Goal: Transaction & Acquisition: Obtain resource

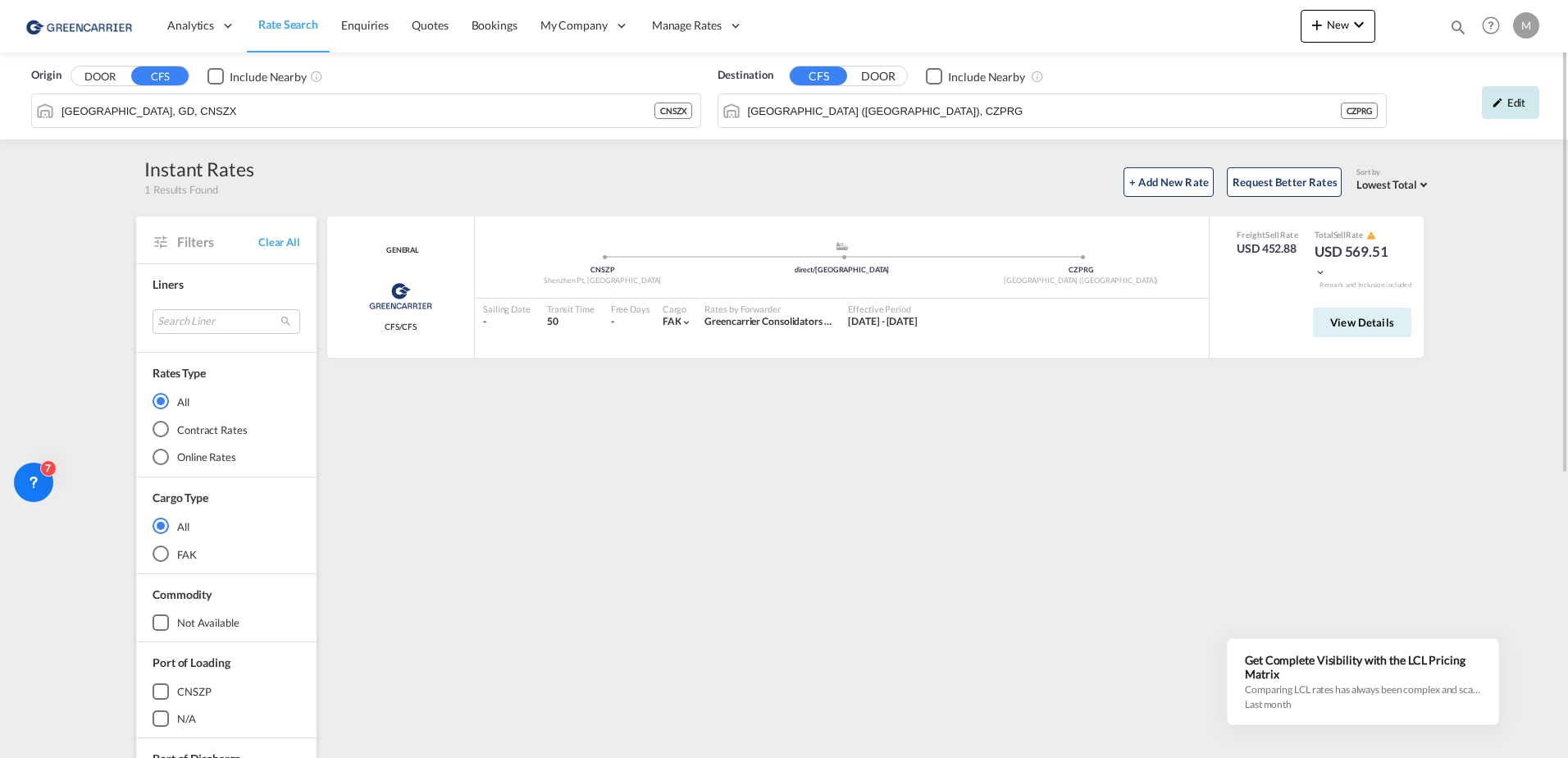
click at [1502, 104] on md-icon "icon-pencil" at bounding box center [1497, 103] width 11 height 11
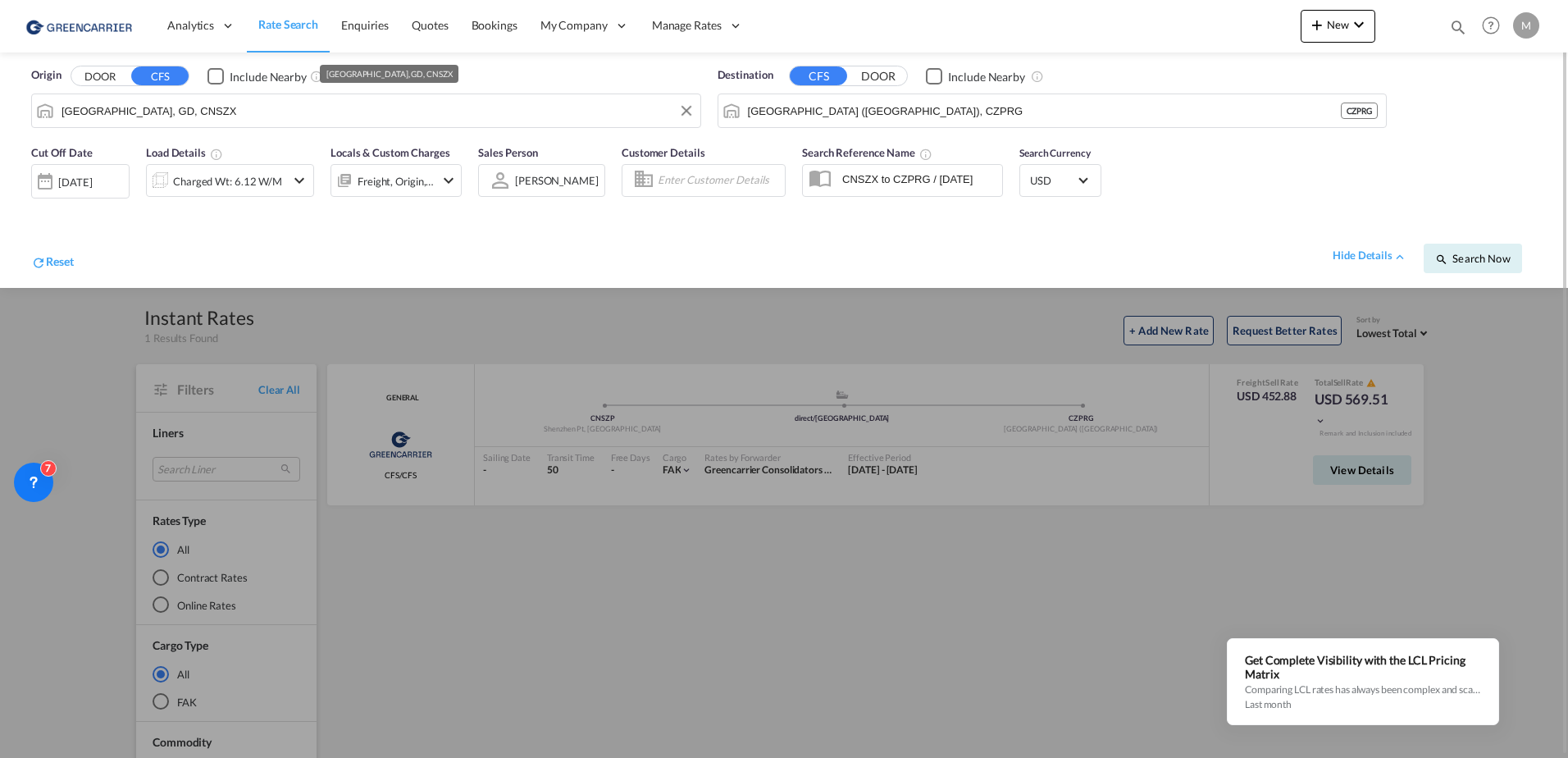
click at [113, 117] on input "[GEOGRAPHIC_DATA], GD, CNSZX" at bounding box center [376, 111] width 631 height 24
click at [112, 117] on input "[GEOGRAPHIC_DATA], GD, CNSZX" at bounding box center [376, 111] width 631 height 24
paste input "[GEOGRAPHIC_DATA]"
type input "[GEOGRAPHIC_DATA]"
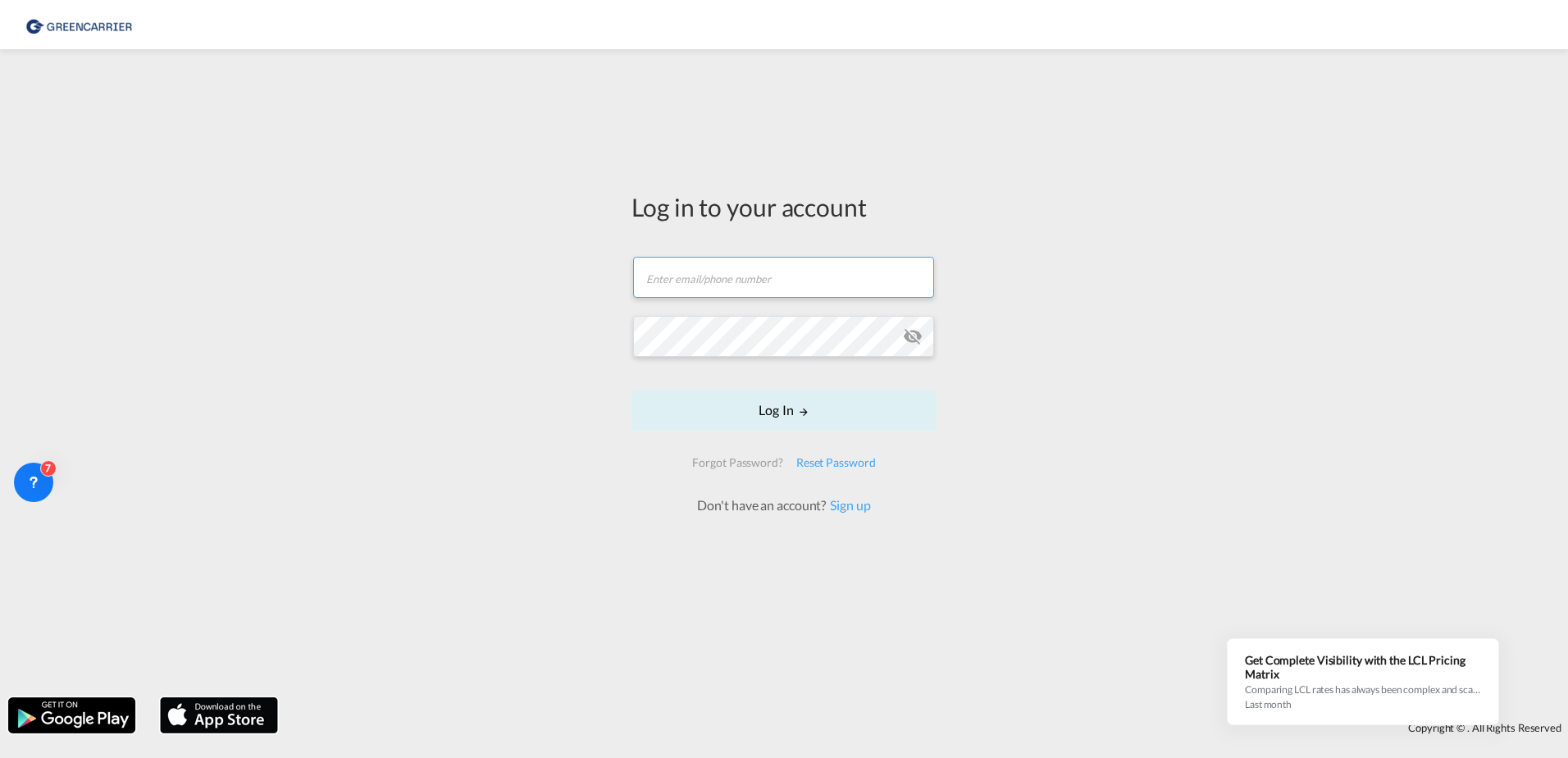
type input "[PERSON_NAME][EMAIL_ADDRESS][PERSON_NAME][DOMAIN_NAME]"
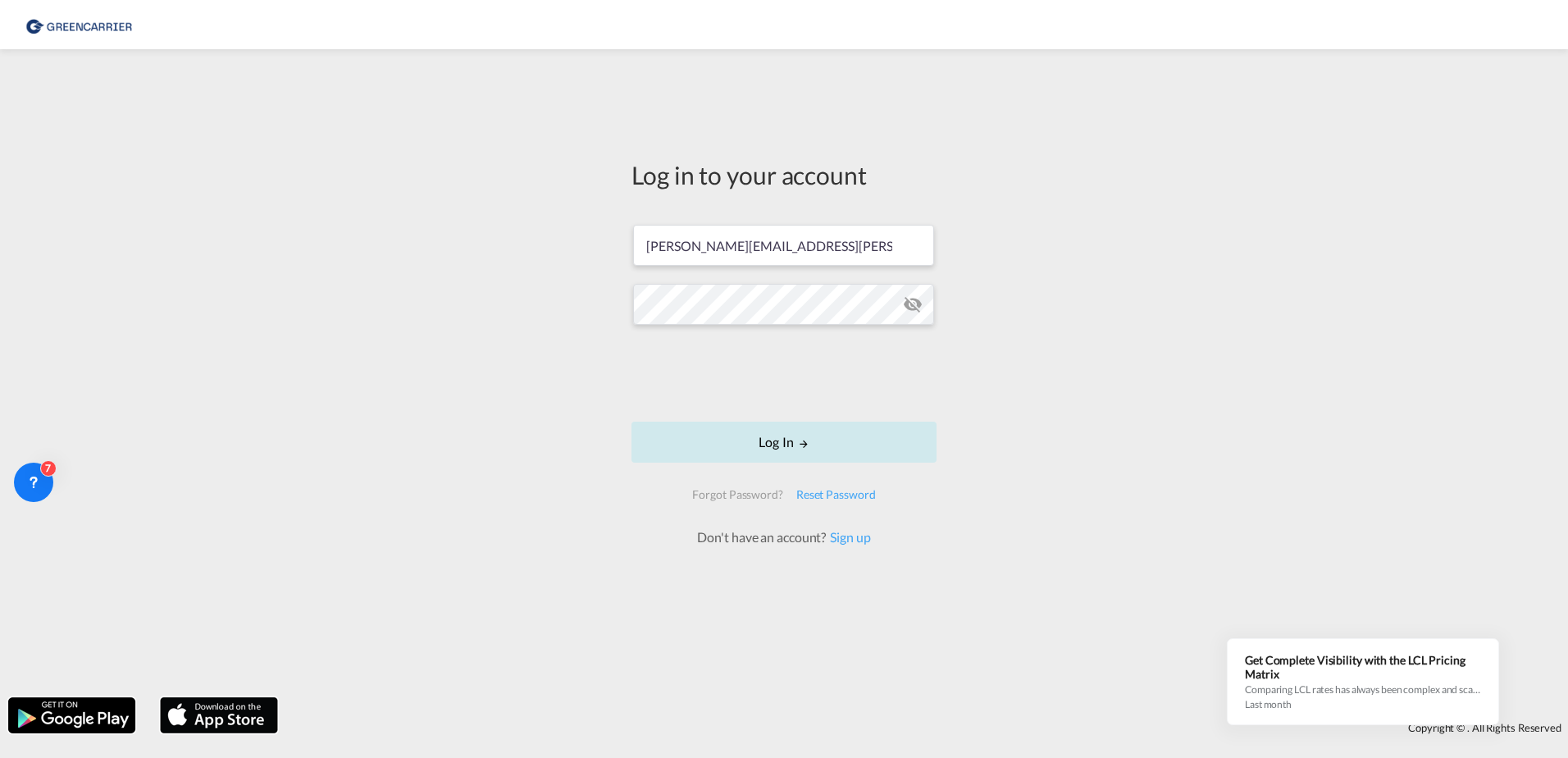
drag, startPoint x: 1127, startPoint y: 576, endPoint x: 798, endPoint y: 433, distance: 358.7
click at [1121, 576] on div "Log in to your account [PERSON_NAME][EMAIL_ADDRESS][PERSON_NAME][DOMAIN_NAME] L…" at bounding box center [784, 373] width 1568 height 632
click at [773, 424] on button "Log In" at bounding box center [784, 442] width 306 height 41
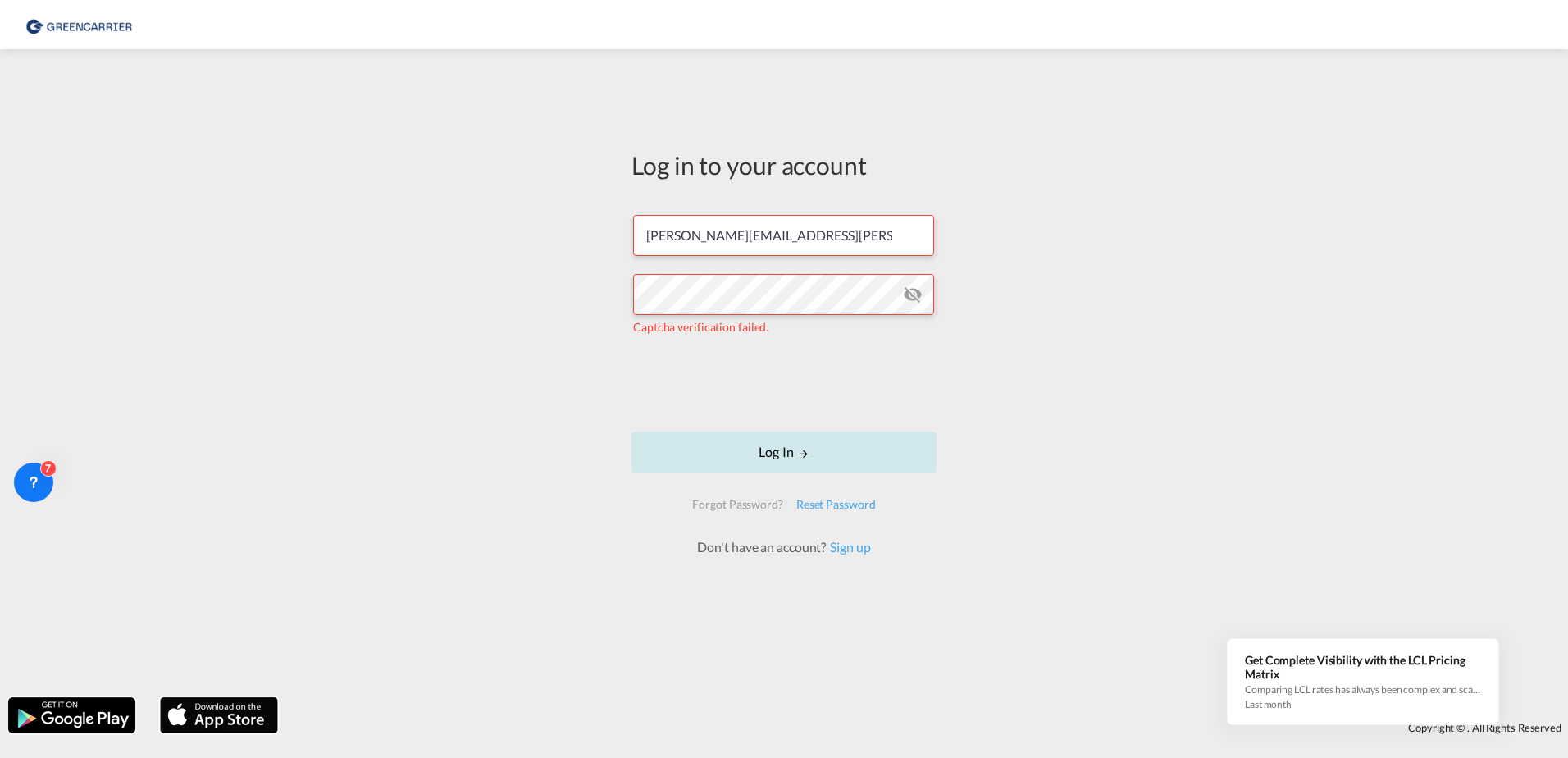
click at [749, 454] on button "Log In" at bounding box center [784, 452] width 306 height 41
click at [781, 447] on button "Log In" at bounding box center [784, 452] width 306 height 41
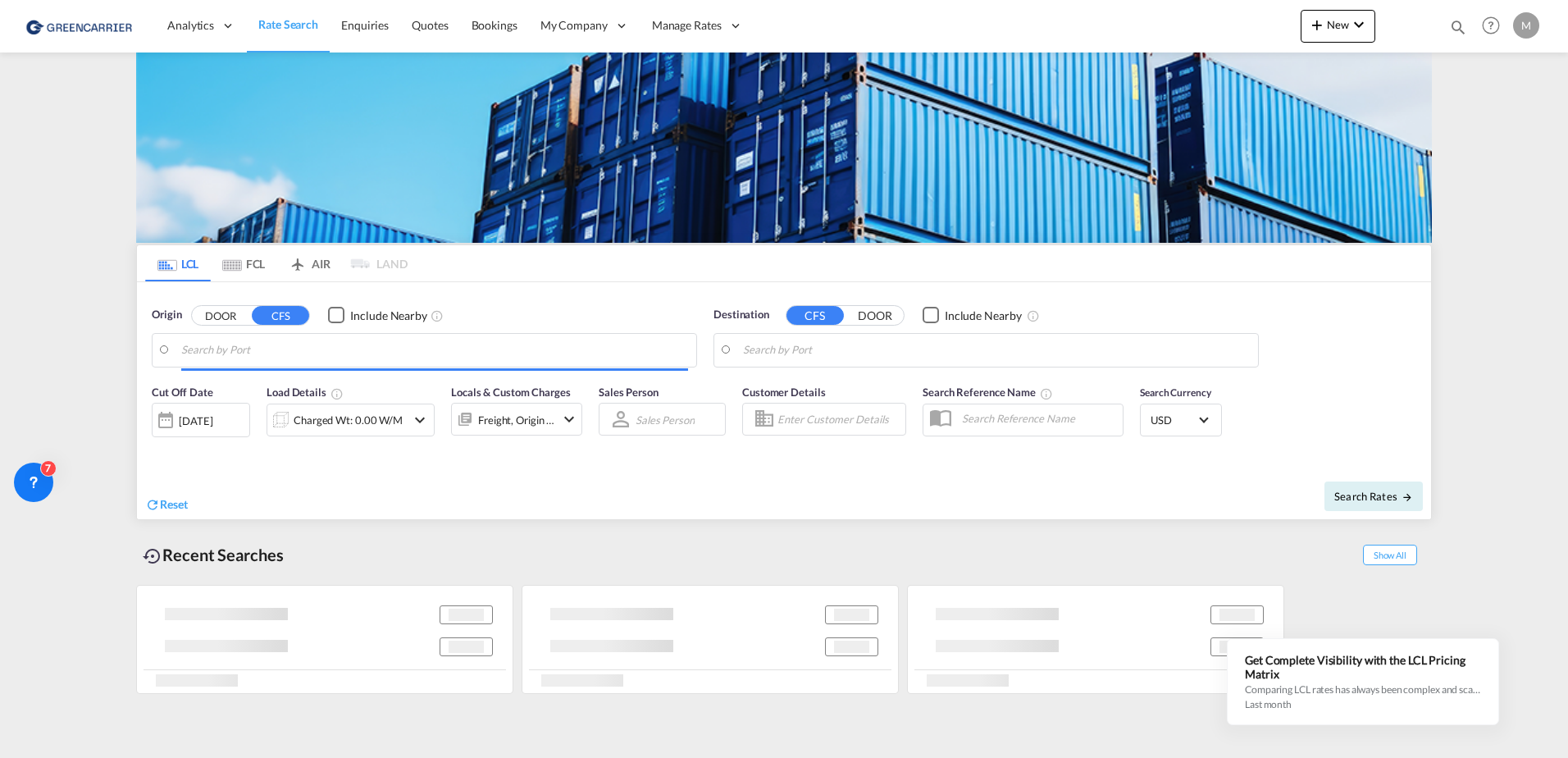
type input "[GEOGRAPHIC_DATA], GD, CNSZX"
type input "[GEOGRAPHIC_DATA] ([GEOGRAPHIC_DATA]), CZPRG"
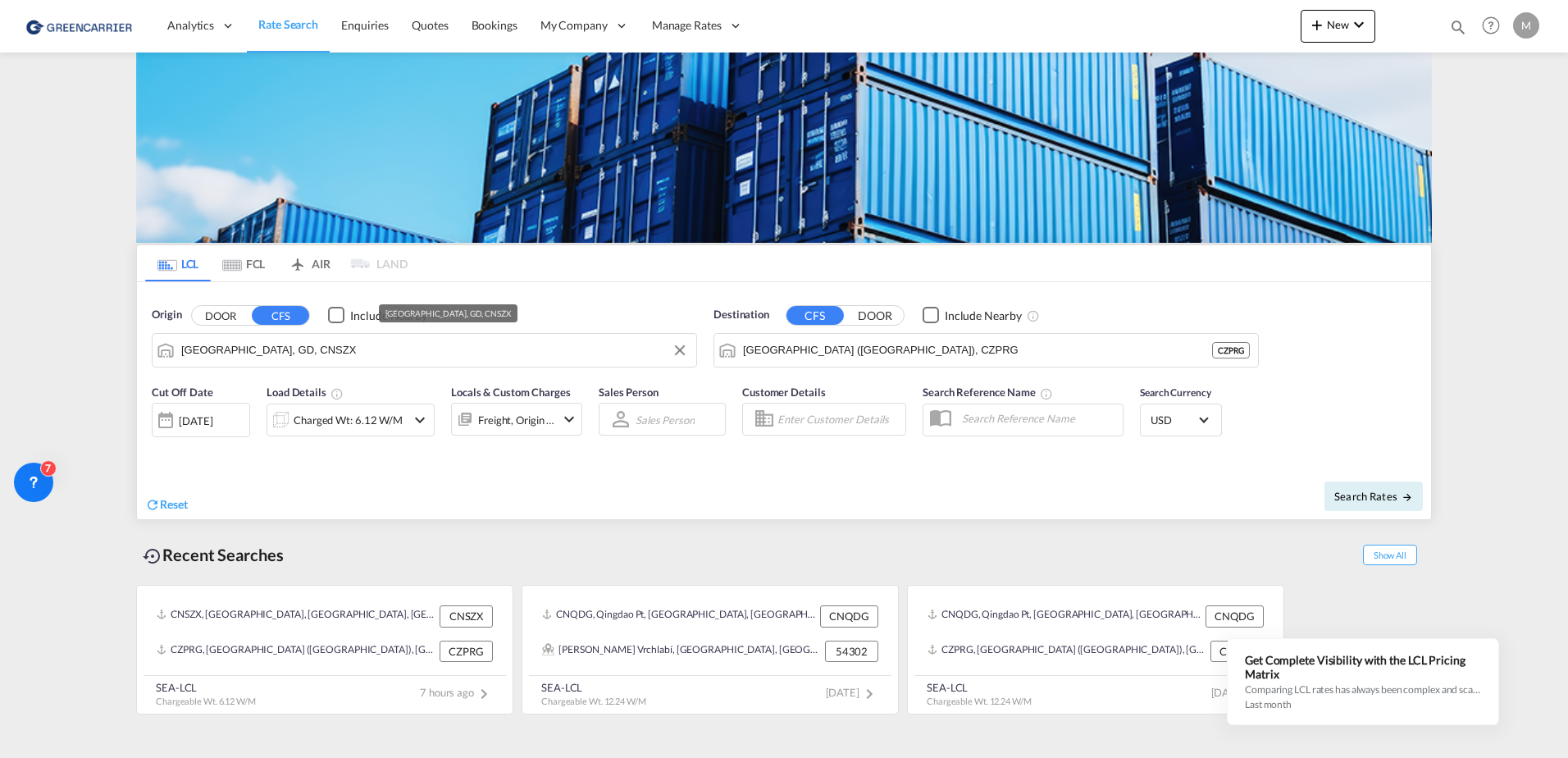
click at [299, 348] on input "[GEOGRAPHIC_DATA], GD, CNSZX" at bounding box center [434, 350] width 507 height 24
paste input "[GEOGRAPHIC_DATA]"
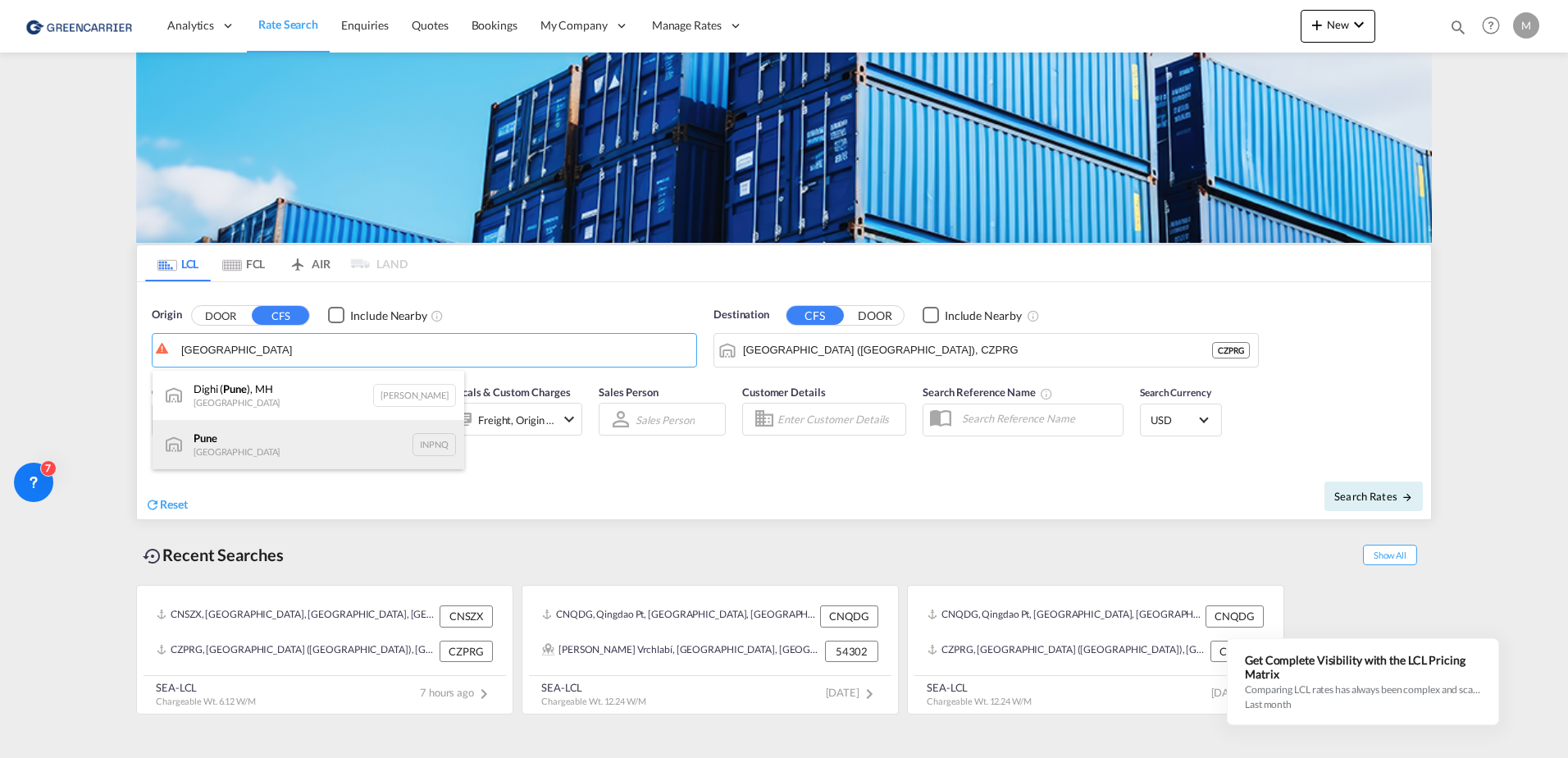
click at [247, 442] on div "Pune India INPNQ" at bounding box center [308, 445] width 312 height 49
type input "Pune, INPNQ"
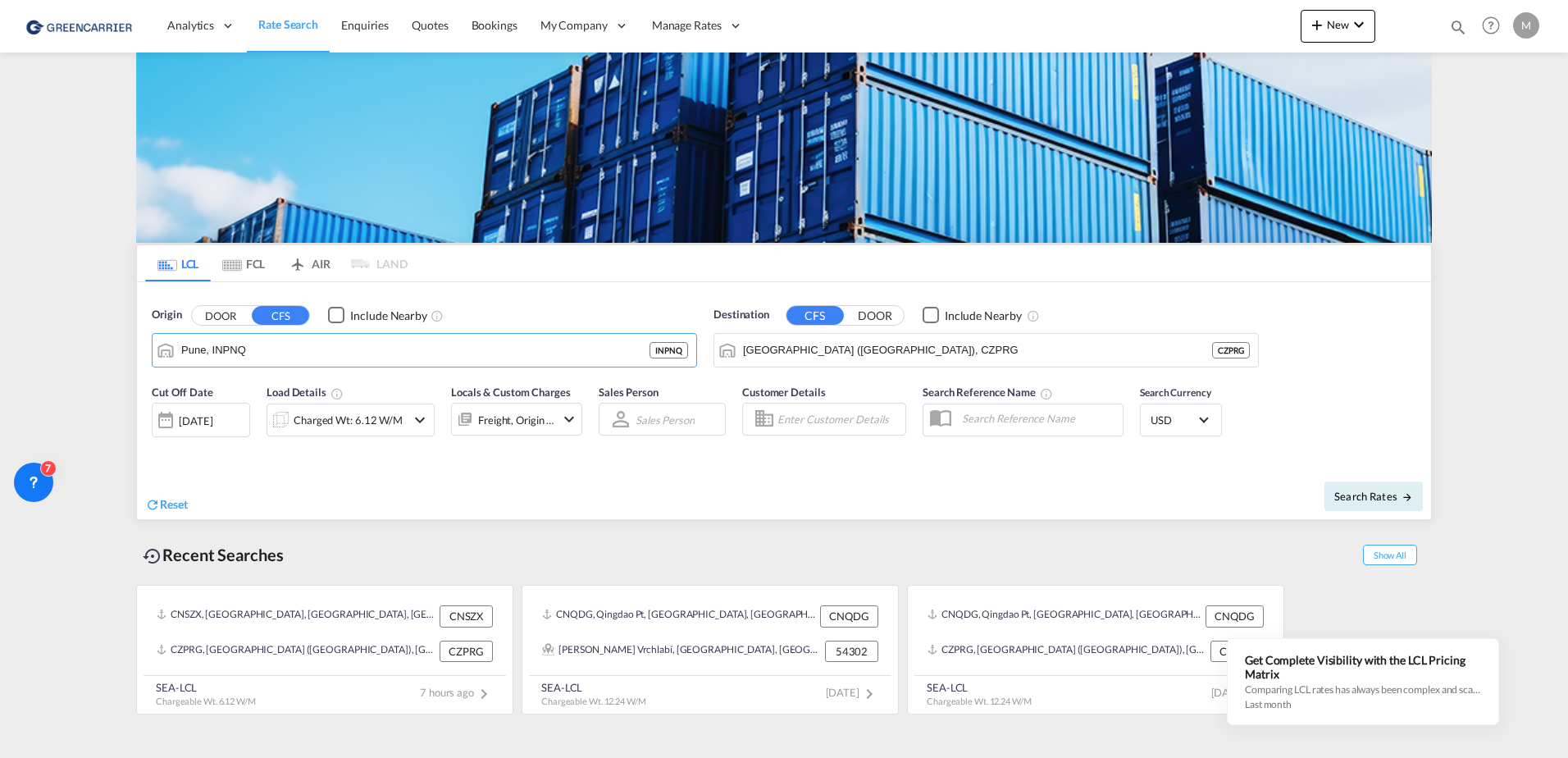
click at [867, 321] on button "DOOR" at bounding box center [874, 315] width 57 height 19
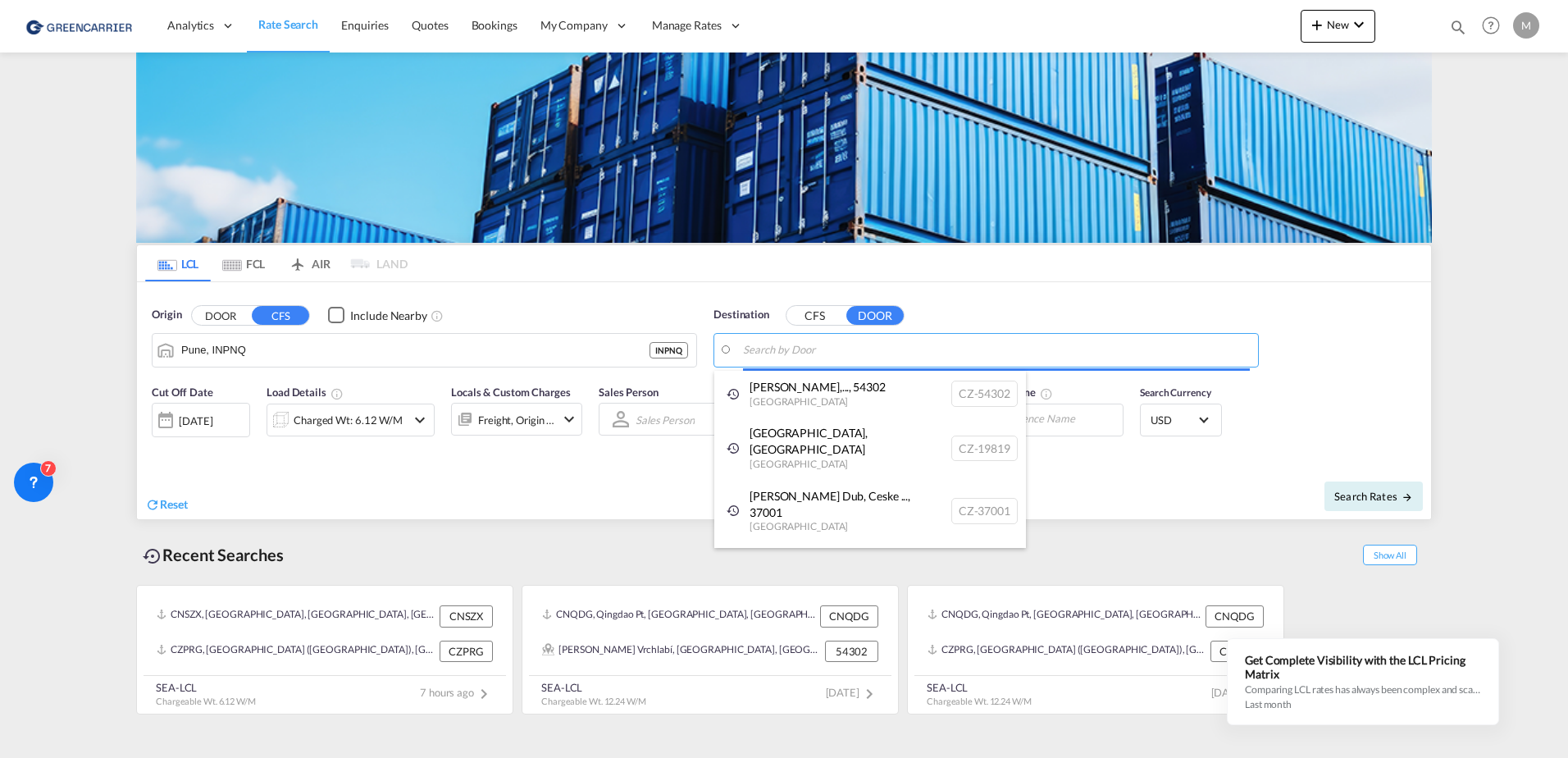
click at [864, 344] on body "Analytics Reports Dashboard Rate Search Enquiries Quotes Bookings" at bounding box center [784, 379] width 1568 height 758
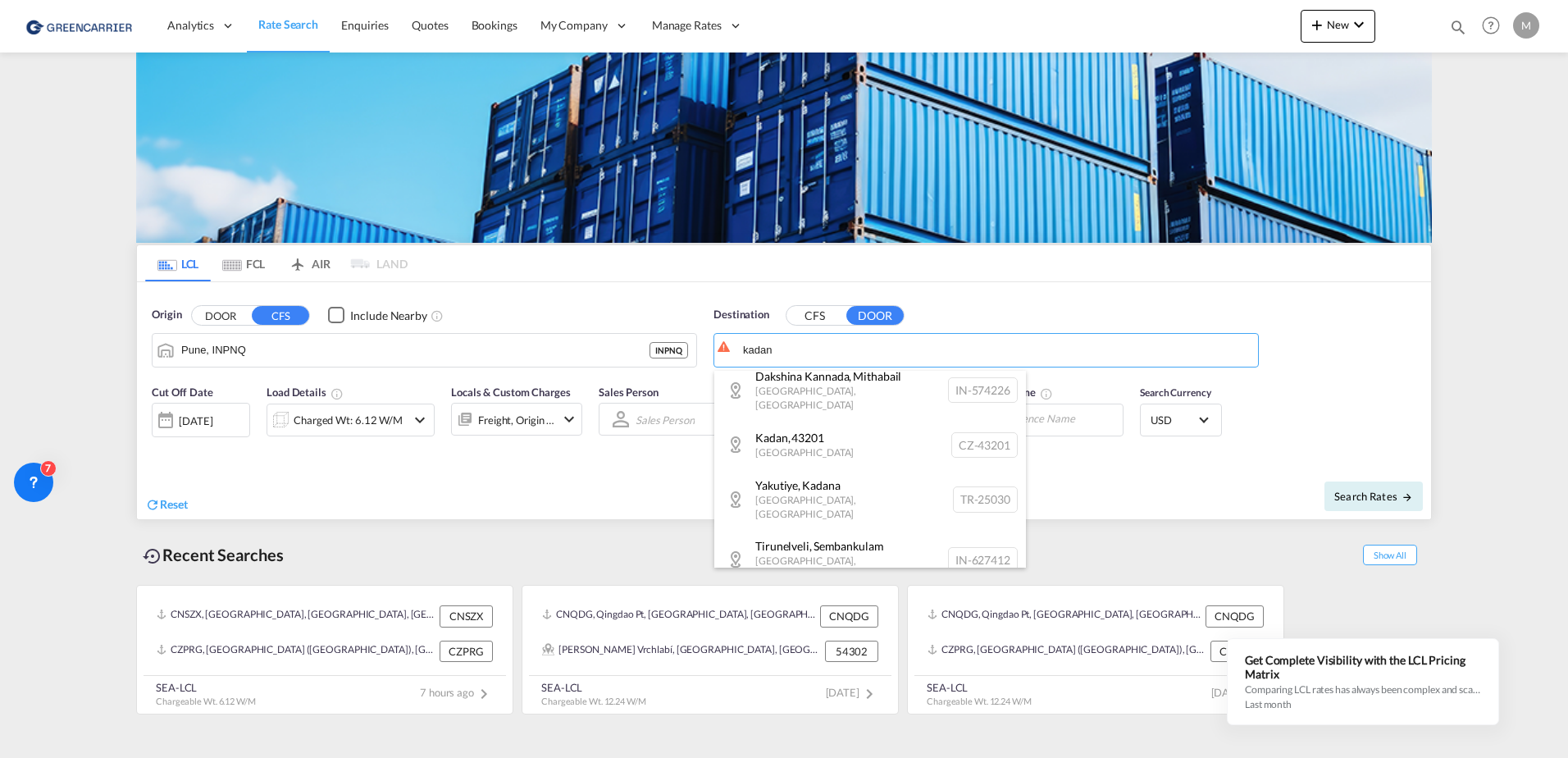
scroll to position [527, 0]
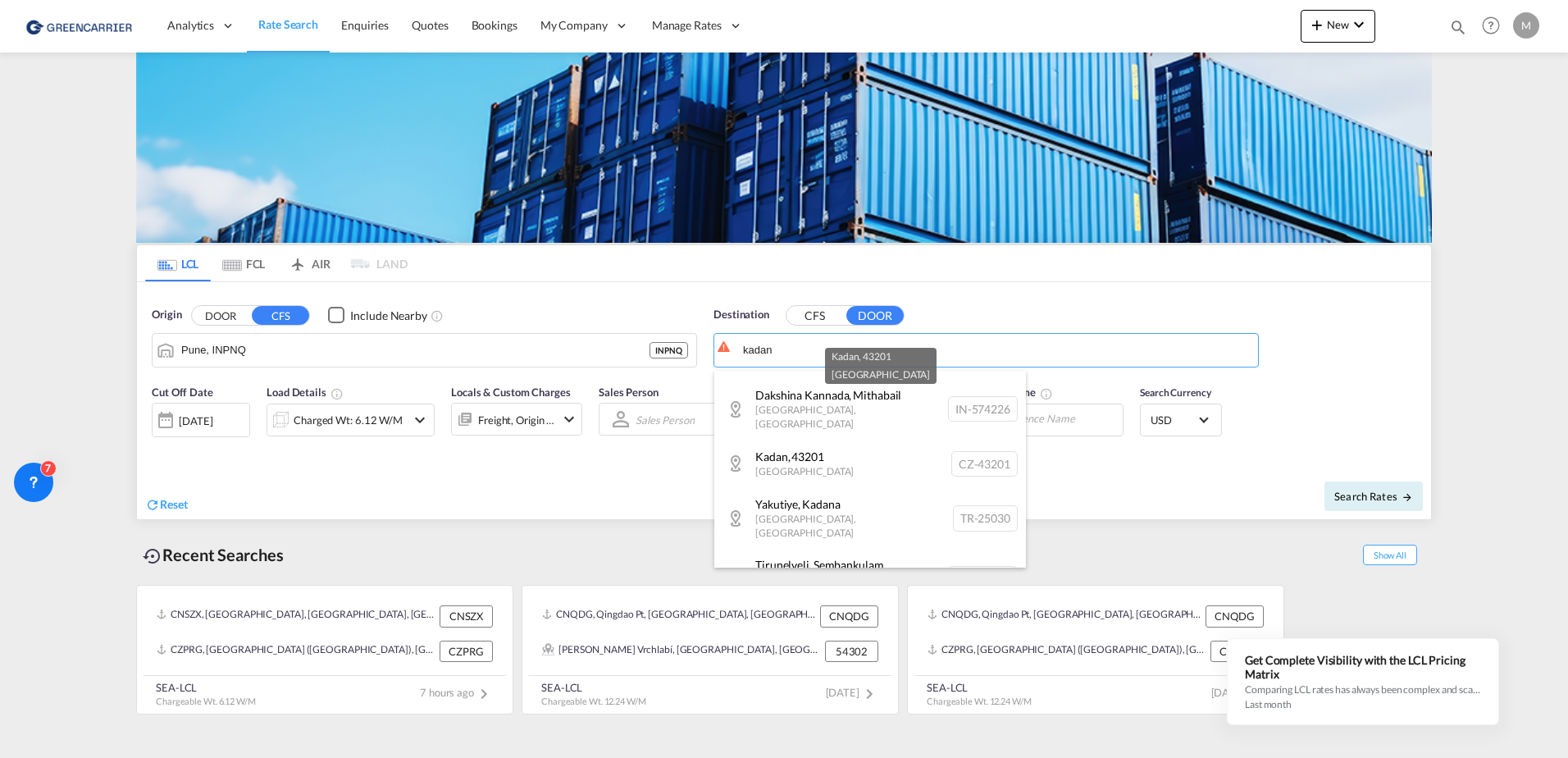
click at [795, 439] on div "Kadan , [GEOGRAPHIC_DATA] [GEOGRAPHIC_DATA]-43201" at bounding box center [870, 464] width 312 height 49
type input "CZ-43201, Kadan"
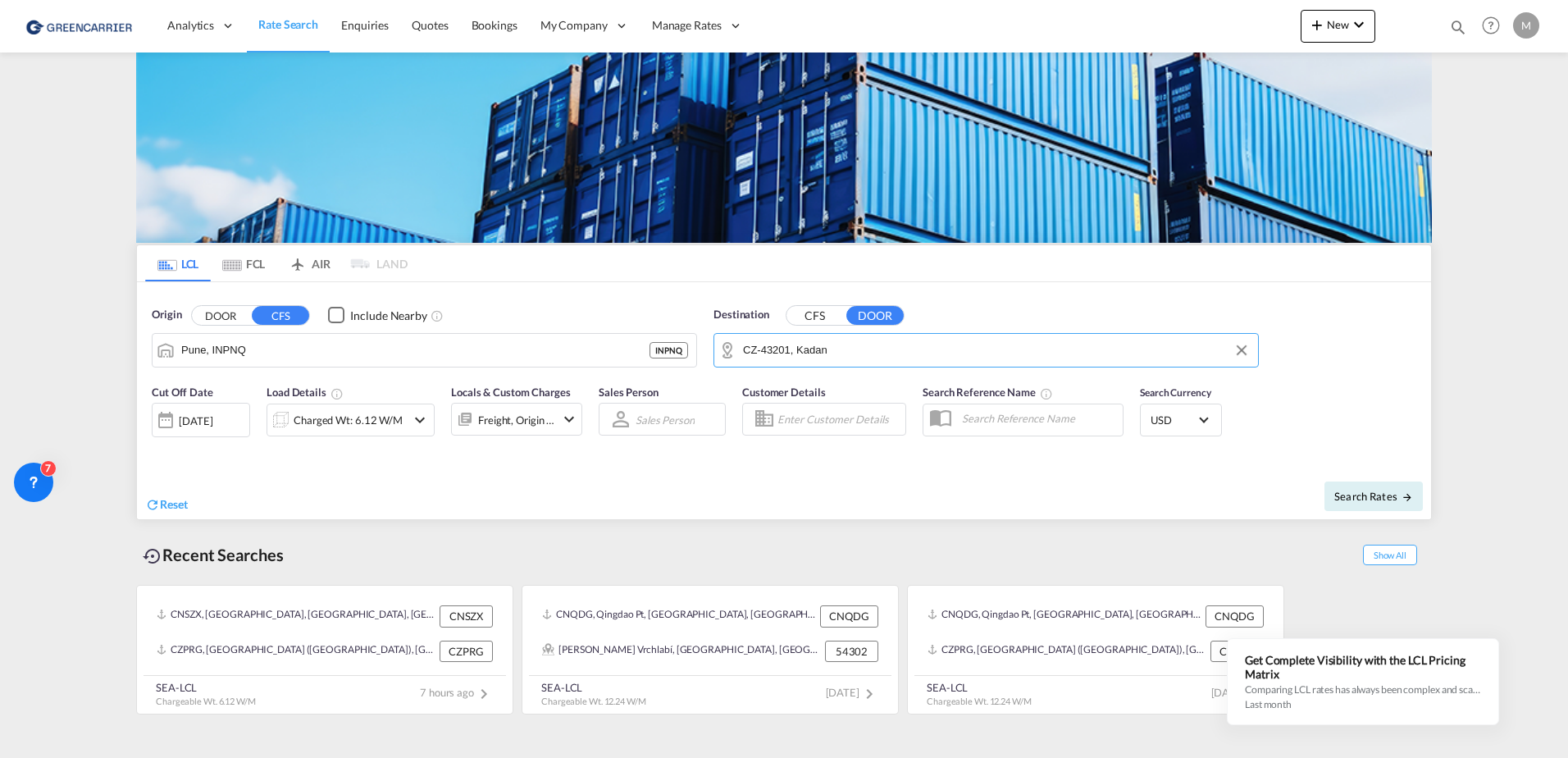
click at [212, 422] on div "[DATE]" at bounding box center [196, 421] width 34 height 15
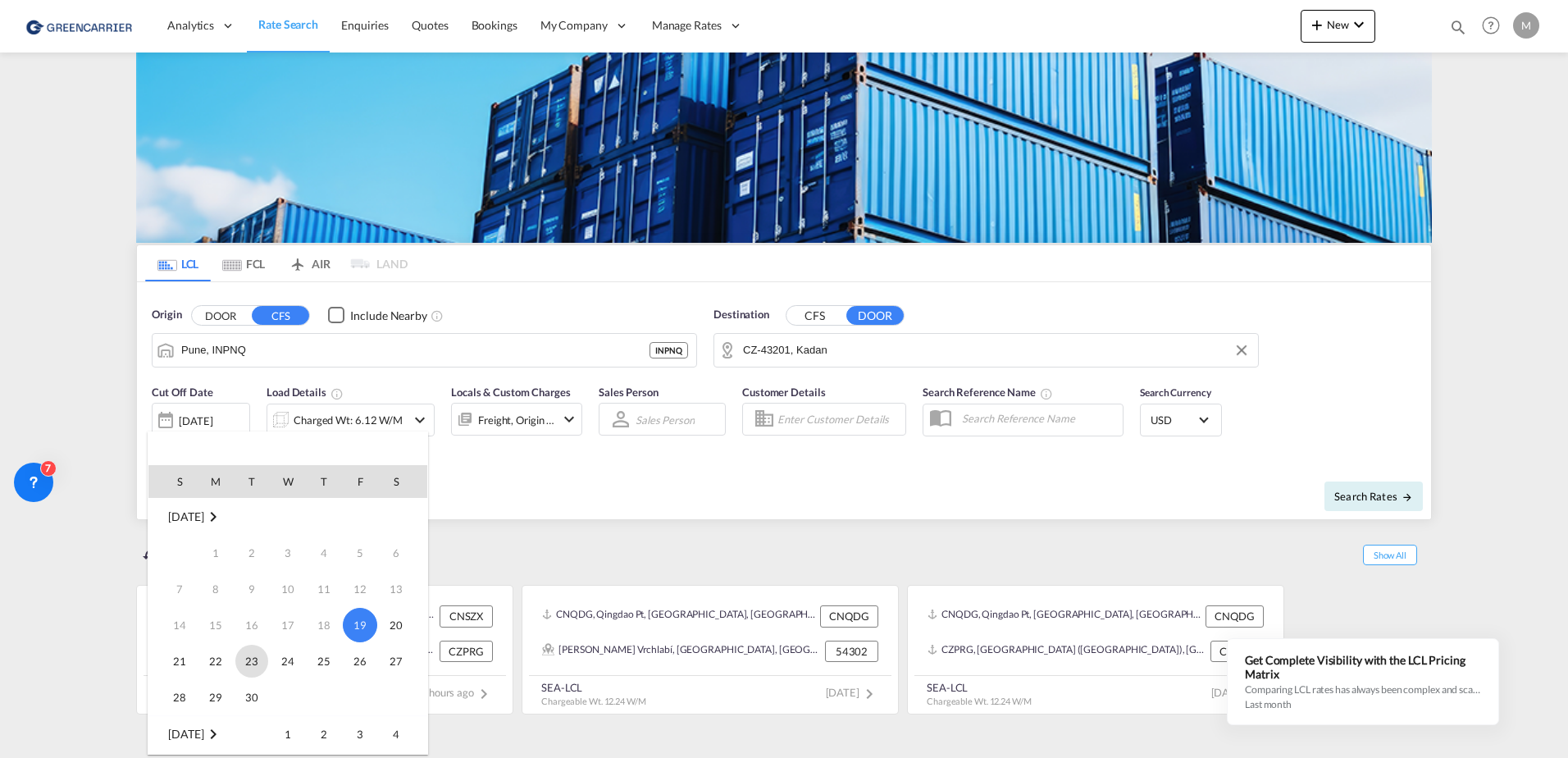
click at [258, 659] on span "23" at bounding box center [251, 661] width 33 height 33
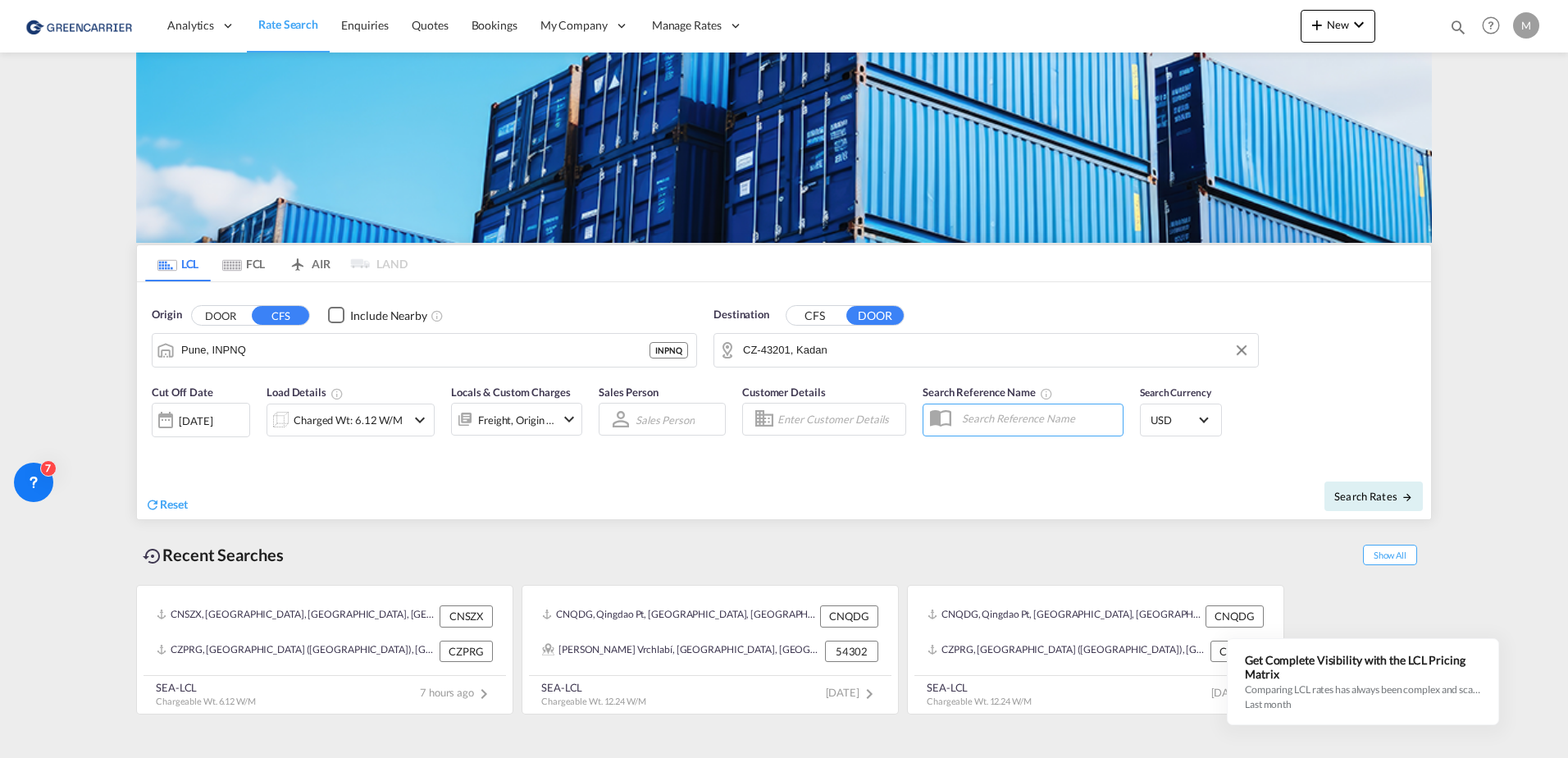
click at [339, 428] on div "Charged Wt: 6.12 W/M" at bounding box center [348, 419] width 109 height 23
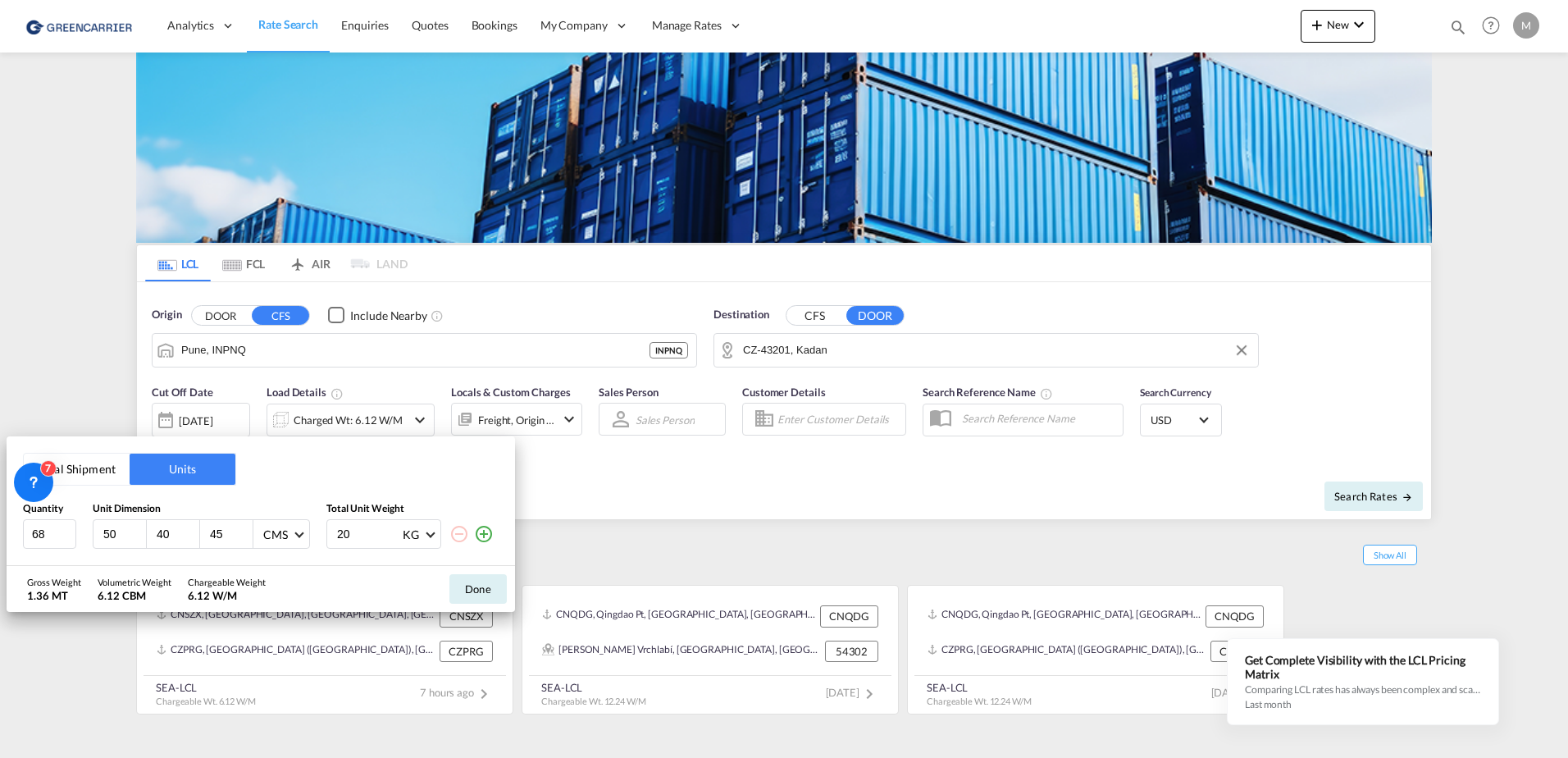
click at [107, 468] on button "Total Shipment" at bounding box center [76, 468] width 106 height 31
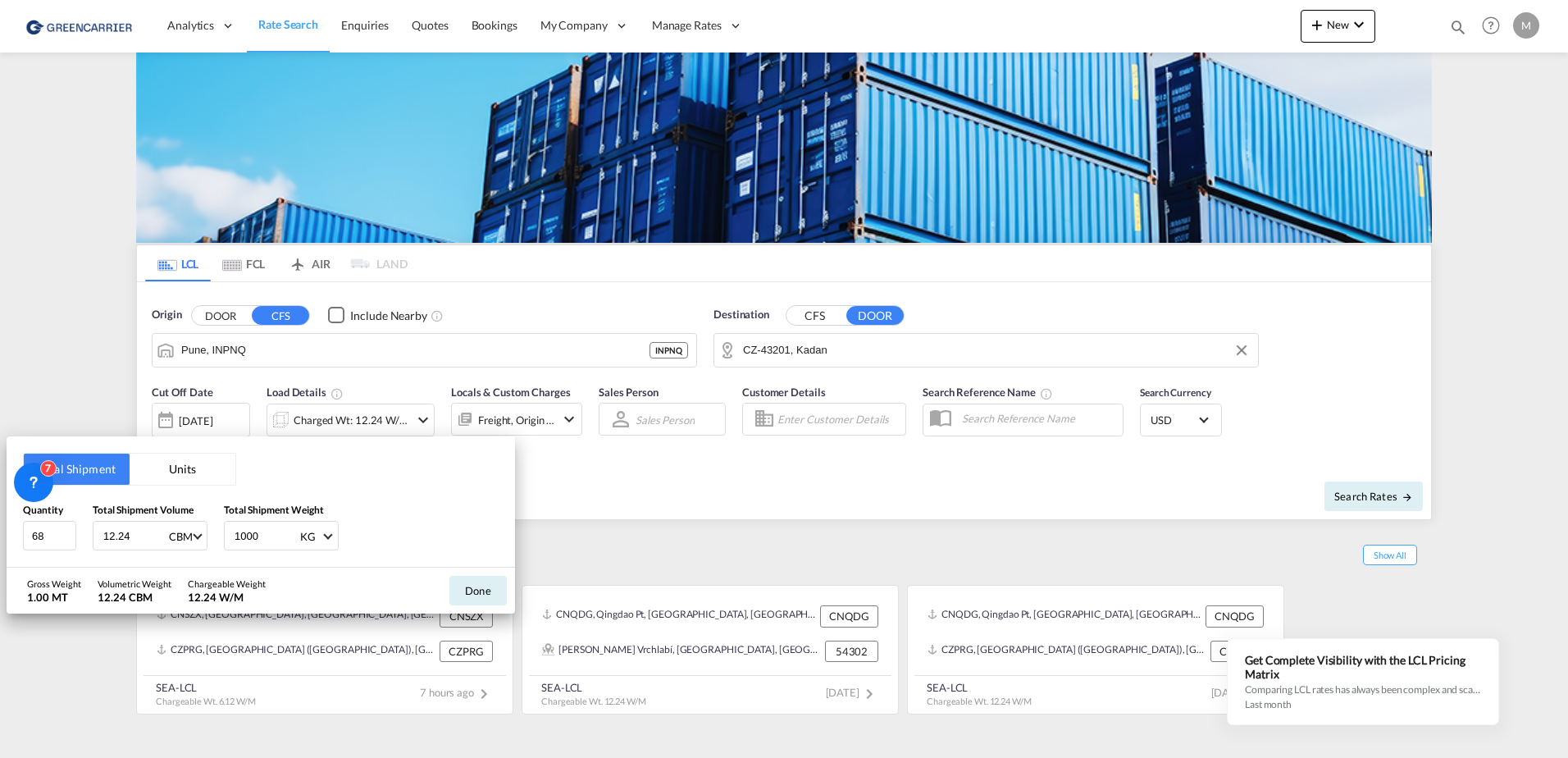
click at [117, 542] on input "12.24" at bounding box center [134, 536] width 66 height 28
type input "1.5"
click at [43, 541] on input "68" at bounding box center [49, 535] width 54 height 29
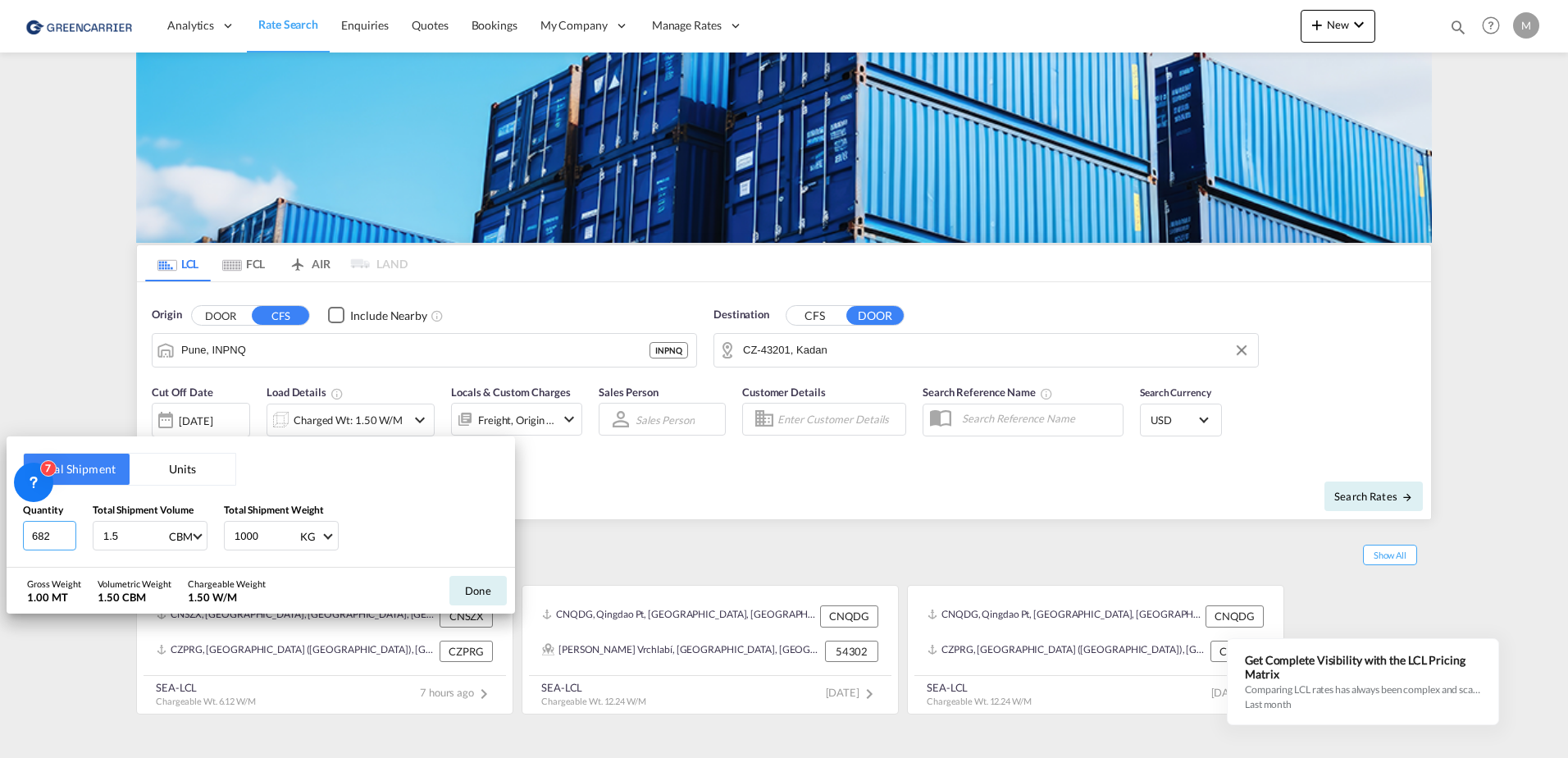
click at [43, 541] on input "682" at bounding box center [49, 535] width 54 height 29
type input "2"
click at [254, 532] on input "1000" at bounding box center [266, 536] width 66 height 28
click at [489, 586] on button "Done" at bounding box center [478, 590] width 57 height 29
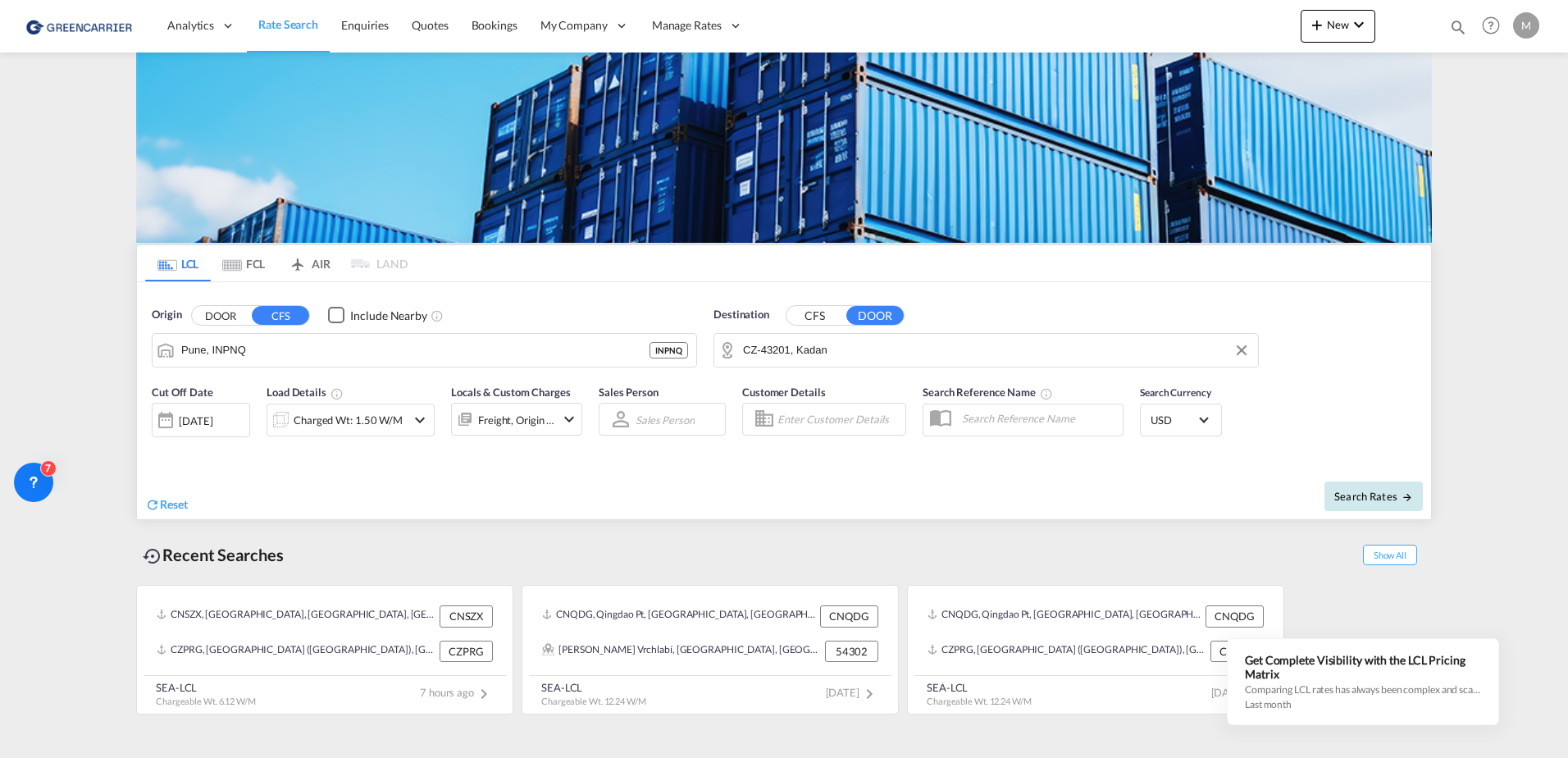
click at [1355, 496] on span "Search Rates" at bounding box center [1373, 497] width 79 height 13
type input "INPNQ to 43201 / [DATE]"
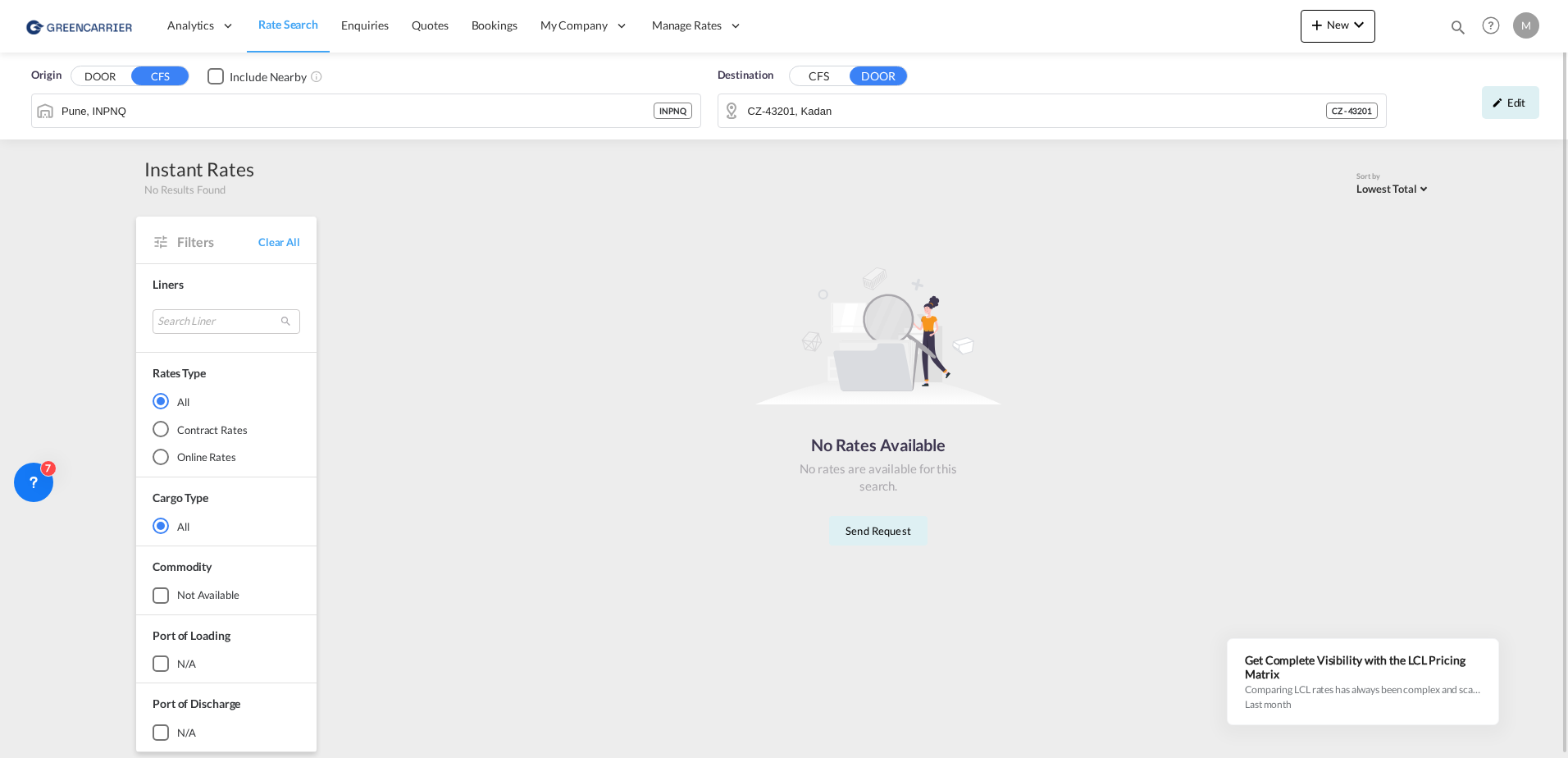
click at [180, 112] on input "Pune, INPNQ" at bounding box center [357, 111] width 592 height 24
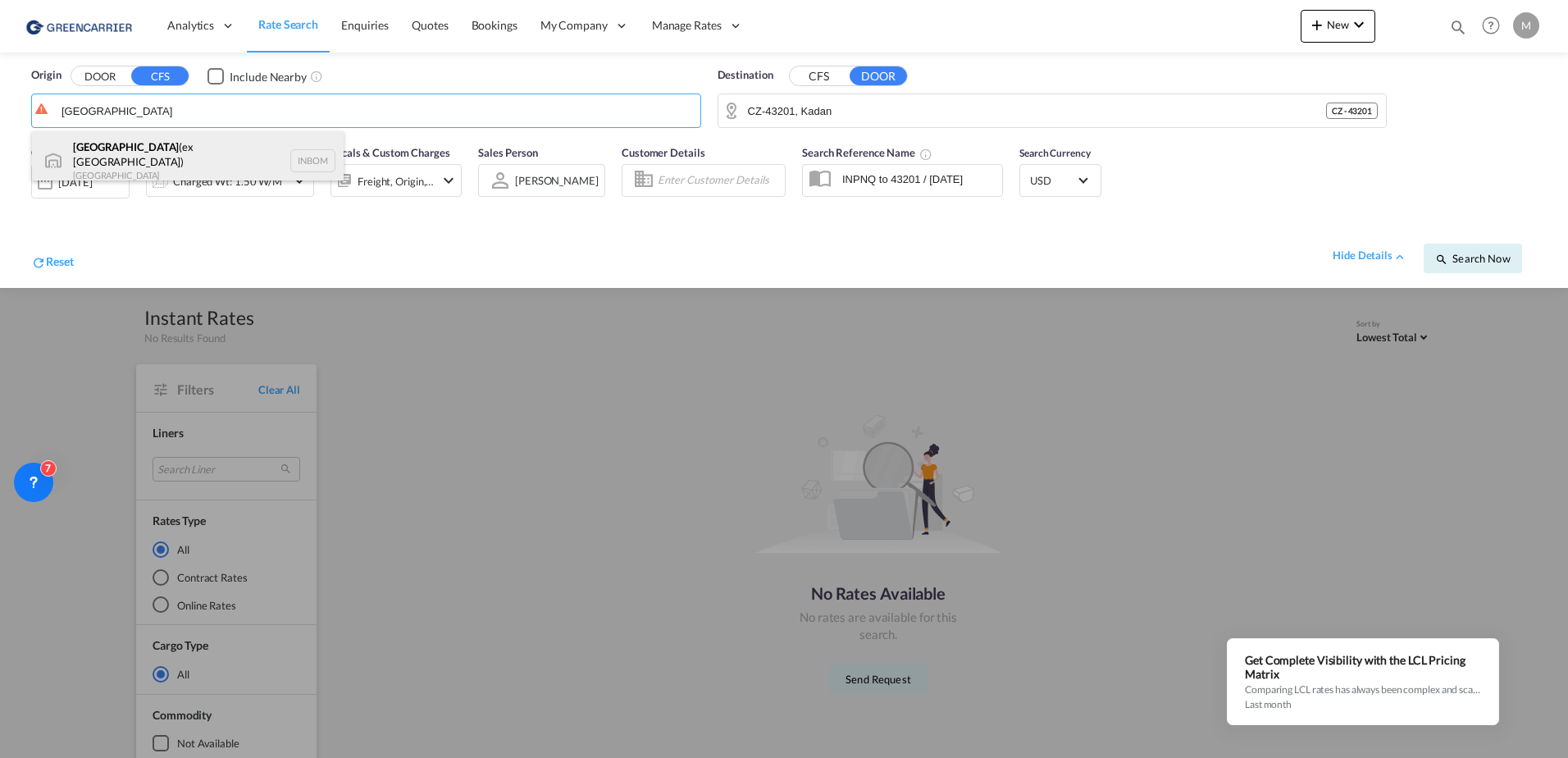
click at [145, 161] on div "[GEOGRAPHIC_DATA] (ex [GEOGRAPHIC_DATA]) [GEOGRAPHIC_DATA] INBOM" at bounding box center [188, 161] width 312 height 59
type input "[GEOGRAPHIC_DATA] (ex [GEOGRAPHIC_DATA]), INBOM"
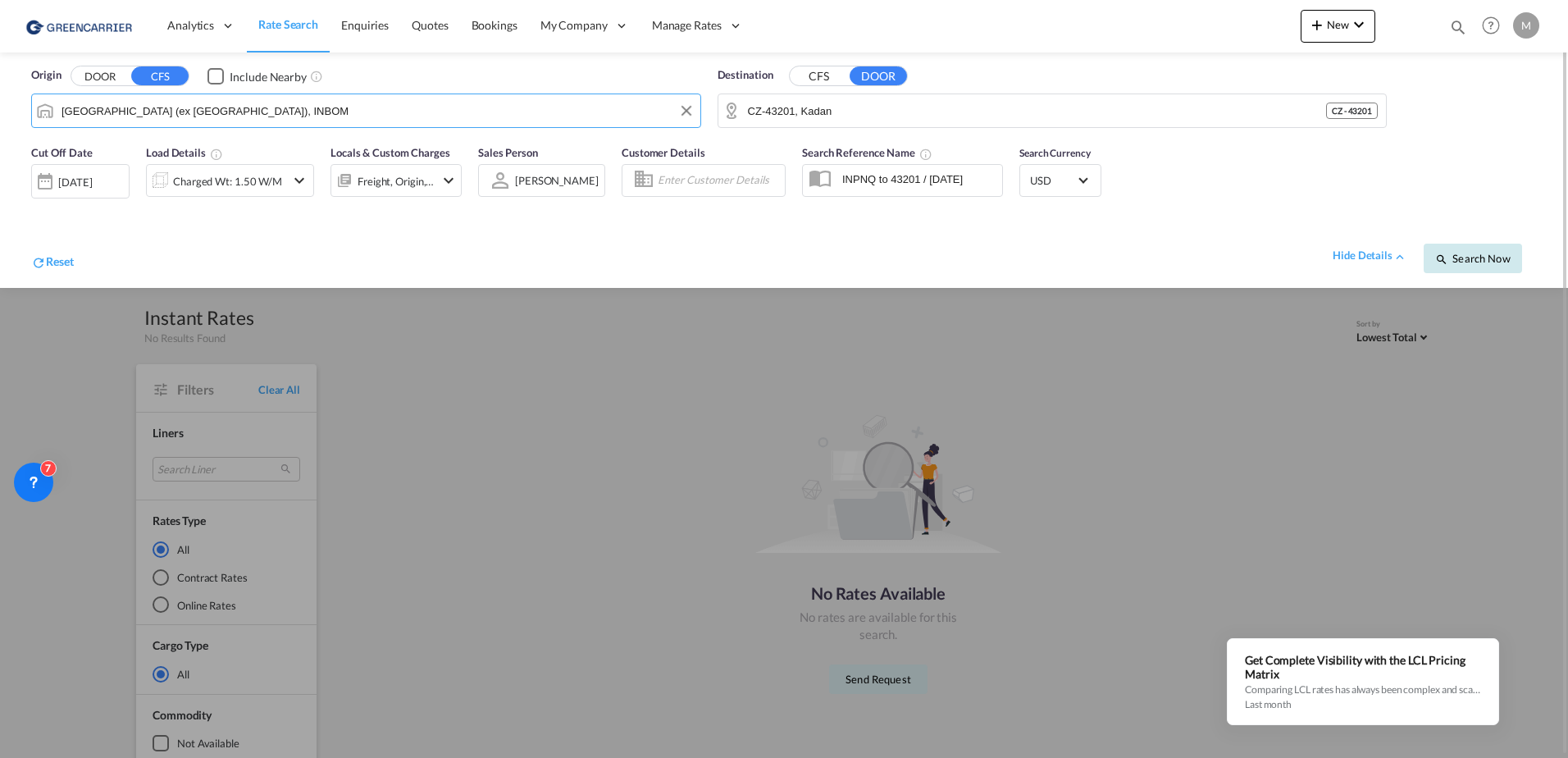
click at [1479, 249] on button "Search Now" at bounding box center [1473, 258] width 99 height 29
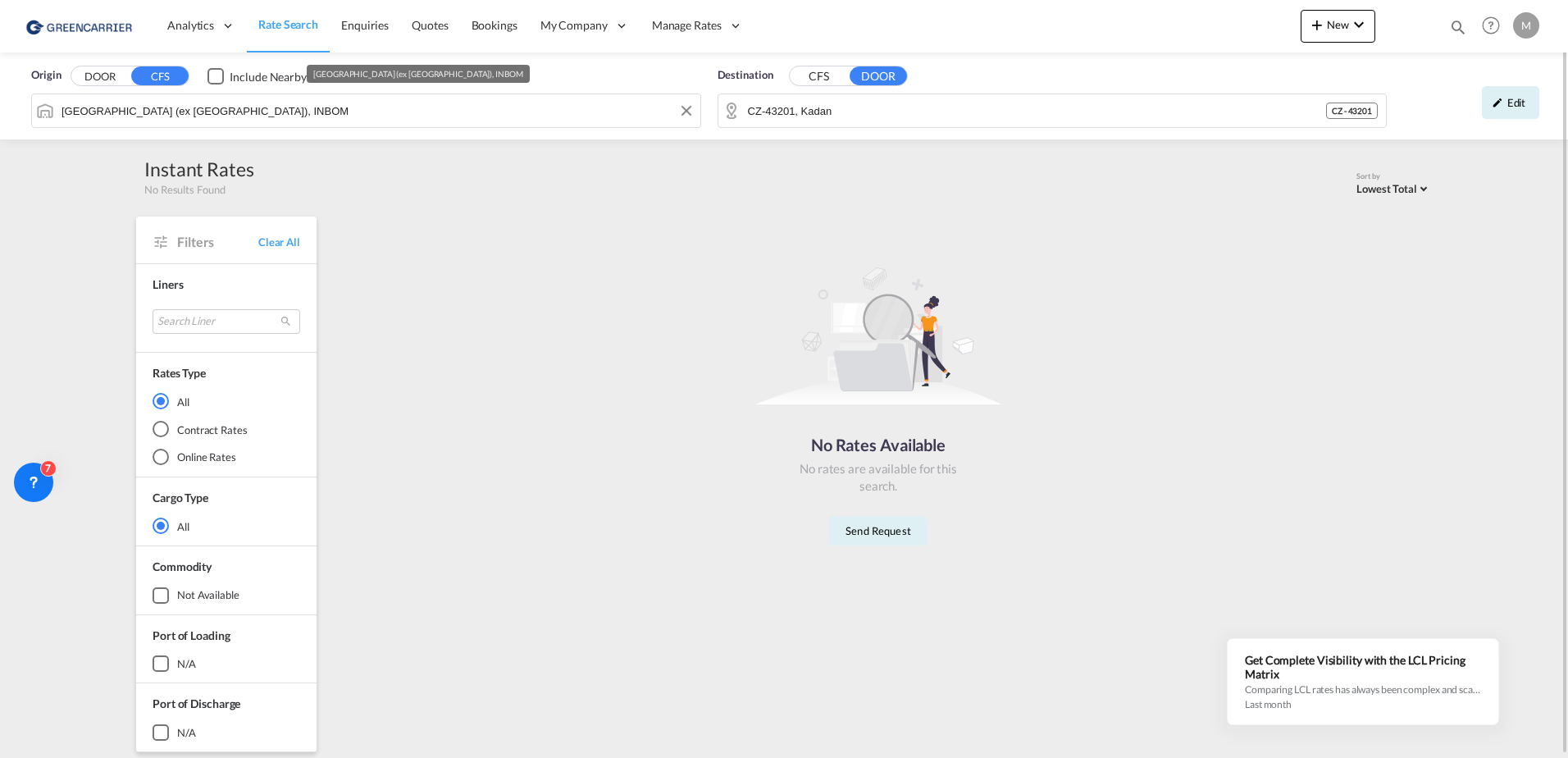
click at [253, 102] on input "[GEOGRAPHIC_DATA] (ex [GEOGRAPHIC_DATA]), INBOM" at bounding box center [376, 111] width 631 height 24
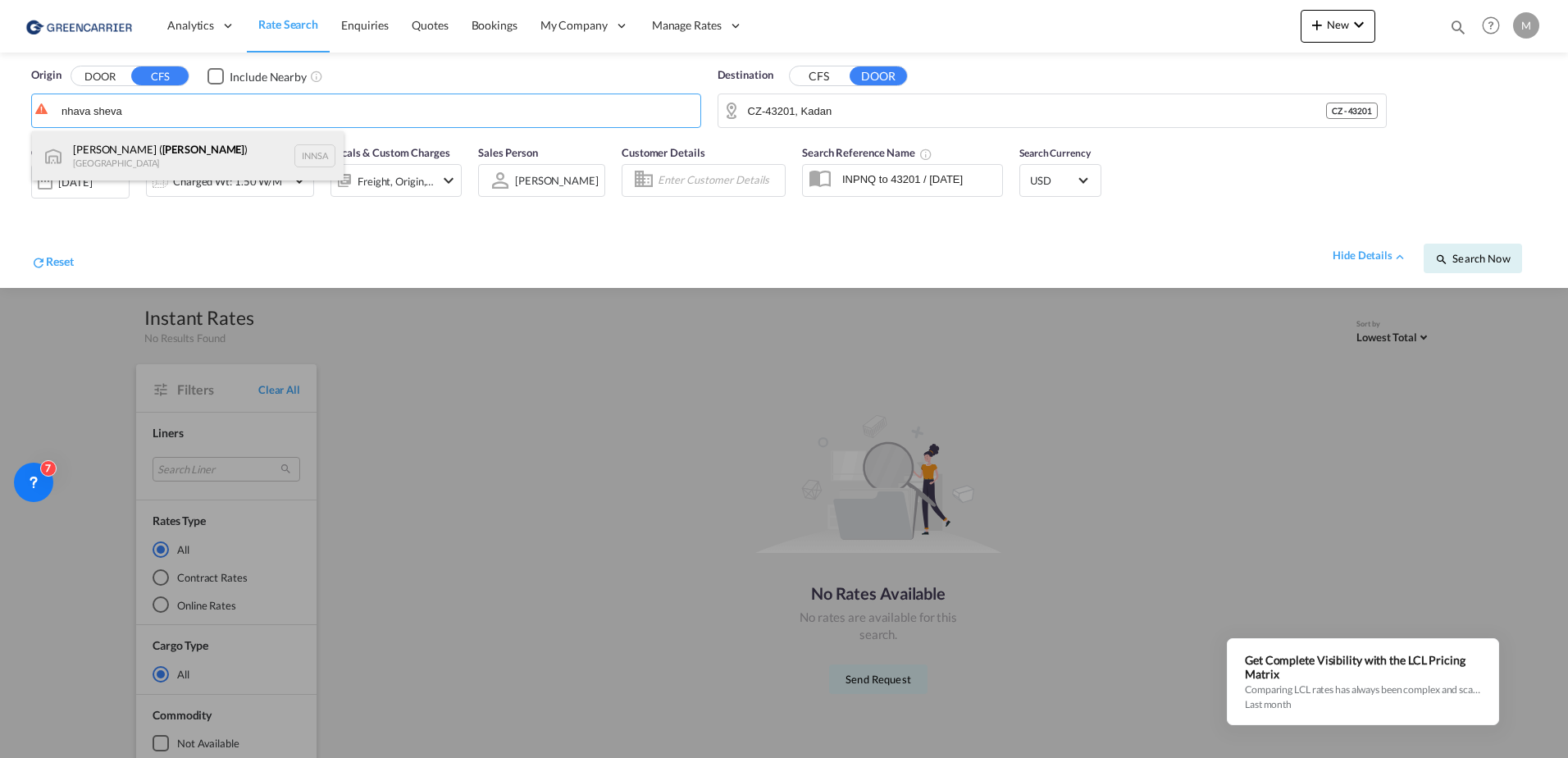
click at [193, 156] on div "[PERSON_NAME] ( [PERSON_NAME] ) [GEOGRAPHIC_DATA] INNSA" at bounding box center [188, 156] width 312 height 49
type input "[PERSON_NAME] ([PERSON_NAME]), [GEOGRAPHIC_DATA]"
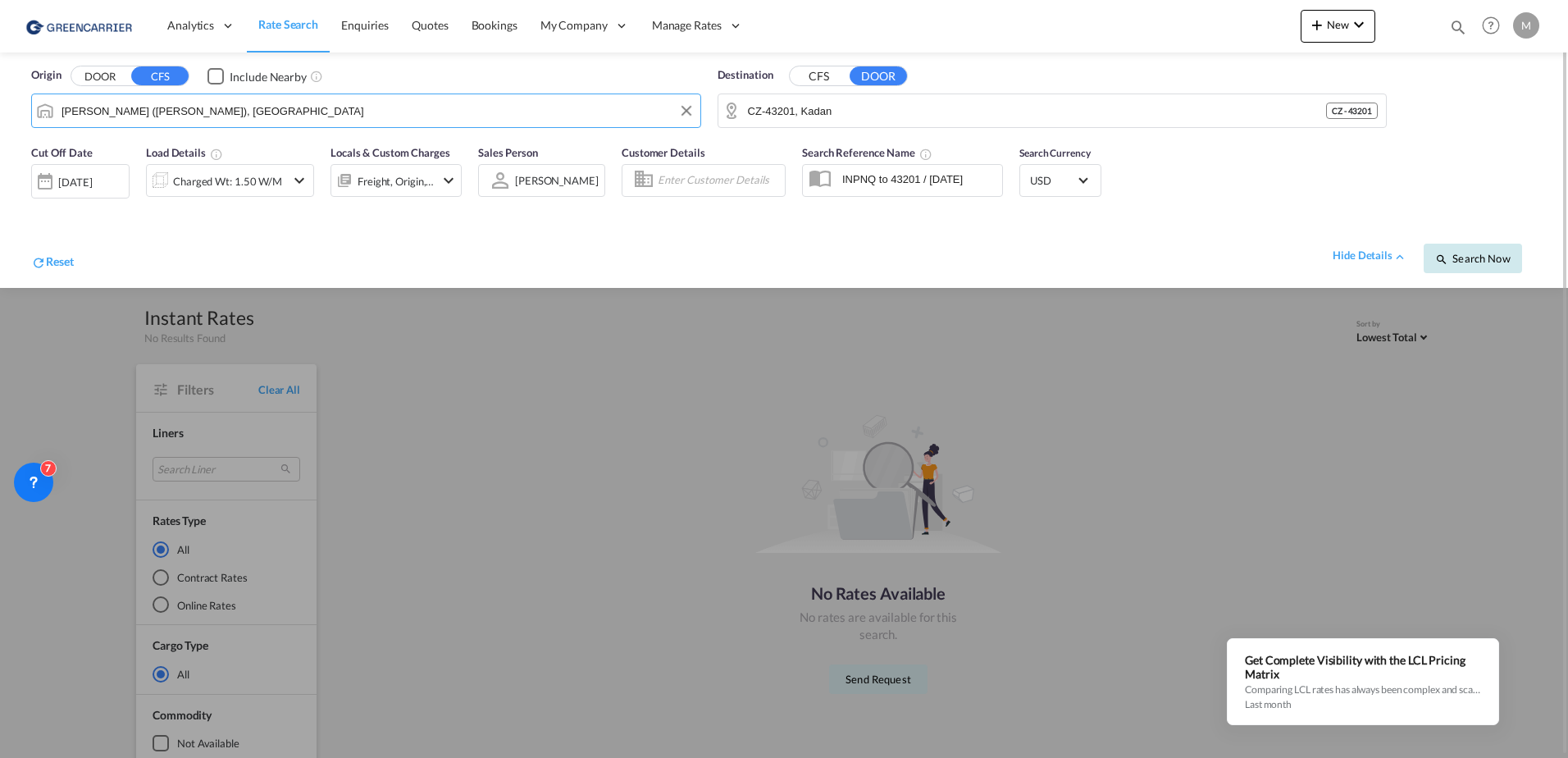
click at [1463, 252] on span "Search Now" at bounding box center [1472, 259] width 74 height 13
